Goal: Information Seeking & Learning: Learn about a topic

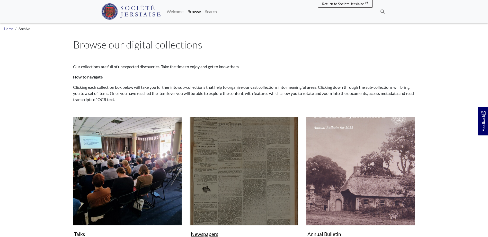
scroll to position [26, 0]
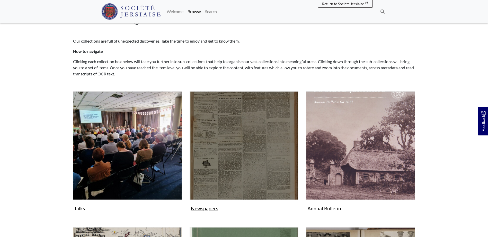
drag, startPoint x: 0, startPoint y: 0, endPoint x: 229, endPoint y: 167, distance: 283.3
click at [229, 167] on img "Subcollection" at bounding box center [243, 146] width 109 height 109
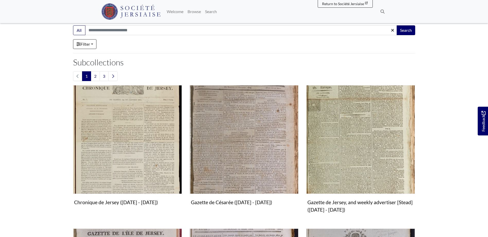
scroll to position [103, 0]
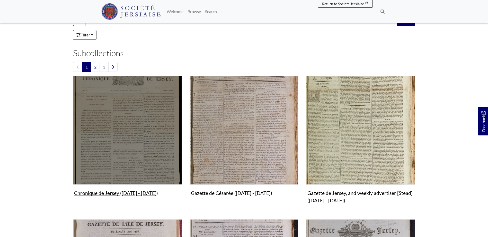
click at [121, 141] on img "Subcollection" at bounding box center [127, 130] width 109 height 109
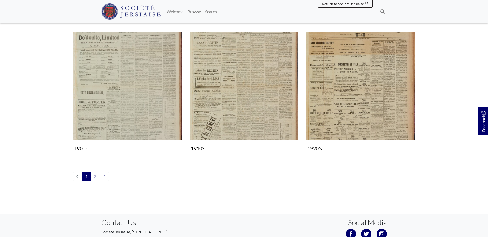
scroll to position [565, 0]
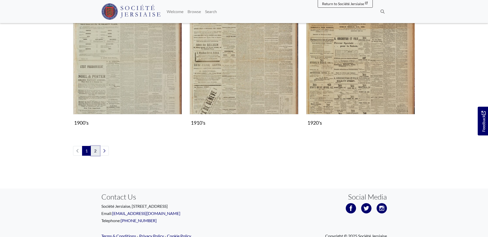
click at [95, 150] on link "2" at bounding box center [95, 151] width 9 height 10
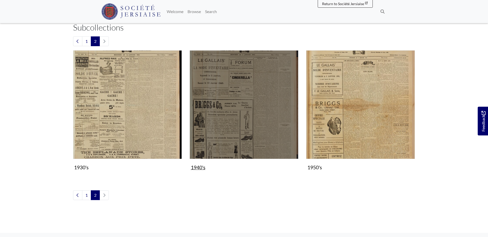
scroll to position [129, 0]
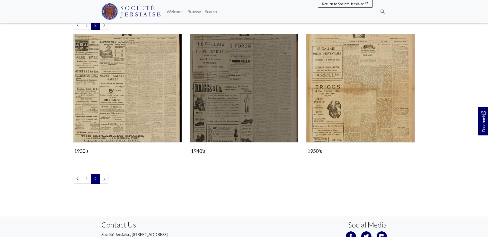
click at [235, 114] on img "Subcollection" at bounding box center [243, 88] width 109 height 109
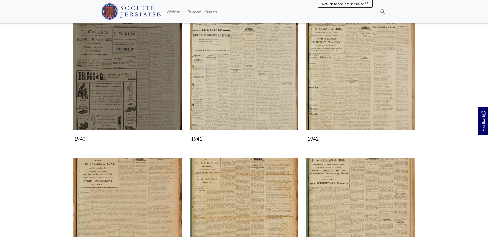
scroll to position [103, 0]
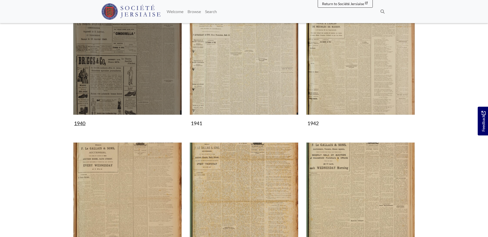
click at [137, 85] on img "Subcollection" at bounding box center [127, 60] width 109 height 109
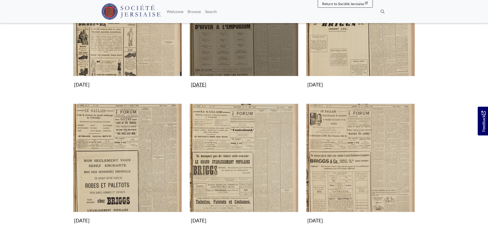
scroll to position [206, 0]
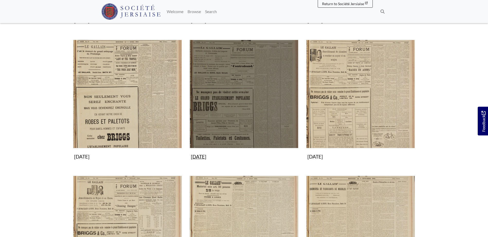
click at [233, 112] on img "Subcollection" at bounding box center [243, 94] width 109 height 109
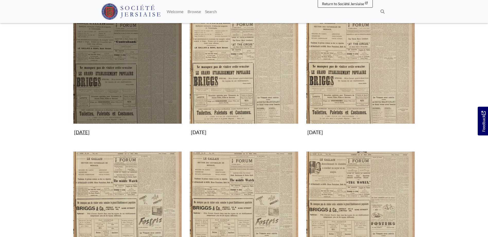
scroll to position [103, 0]
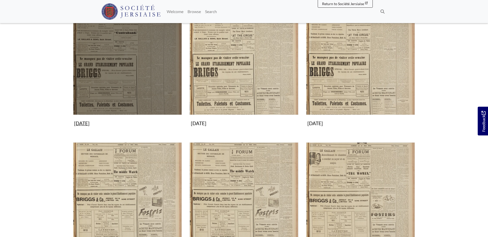
click at [129, 73] on img "Subcollection" at bounding box center [127, 60] width 109 height 109
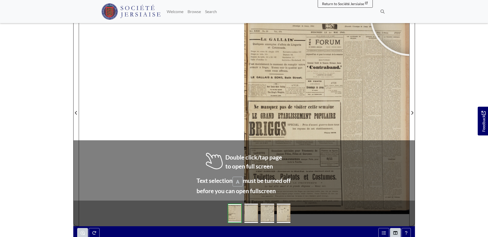
scroll to position [77, 0]
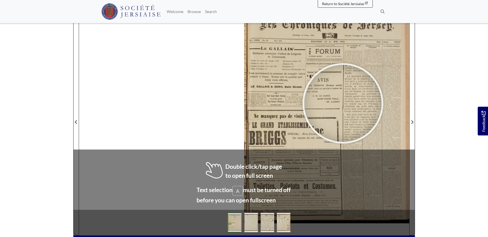
click at [343, 104] on div at bounding box center [342, 103] width 77 height 77
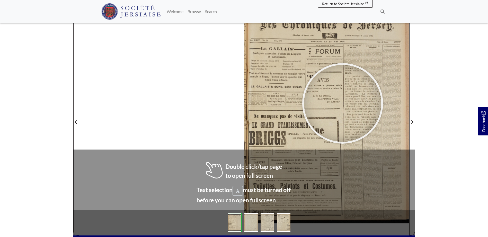
click at [342, 104] on div at bounding box center [342, 103] width 77 height 77
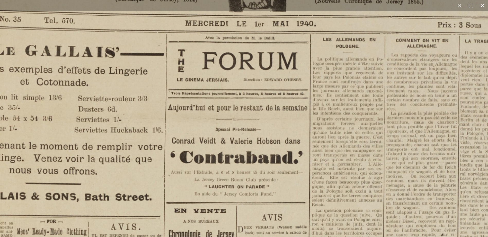
click at [481, 4] on button at bounding box center [481, 5] width 11 height 11
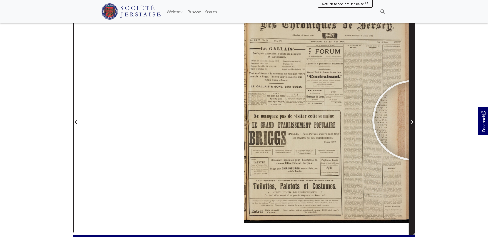
click at [413, 121] on icon "Next Page" at bounding box center [411, 122] width 3 height 4
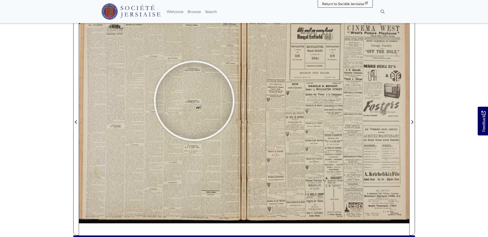
click at [194, 101] on div at bounding box center [194, 100] width 77 height 77
